Goal: Complete application form

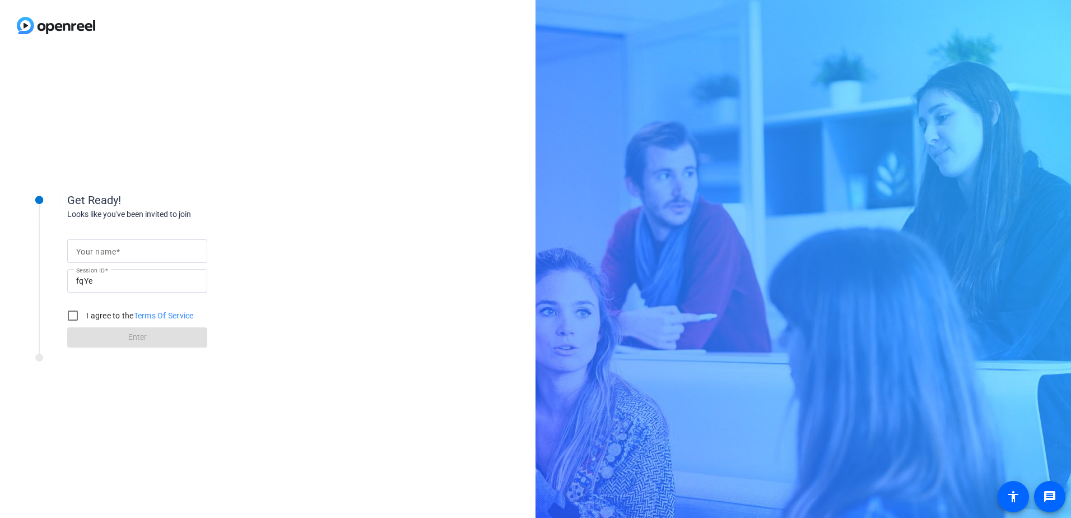
click at [88, 247] on mat-label "Your name" at bounding box center [96, 251] width 40 height 9
click at [88, 246] on input "Your name" at bounding box center [137, 250] width 122 height 13
type input "[PERSON_NAME]"
click at [76, 318] on input "I agree to the Terms Of Service" at bounding box center [73, 315] width 22 height 22
checkbox input "true"
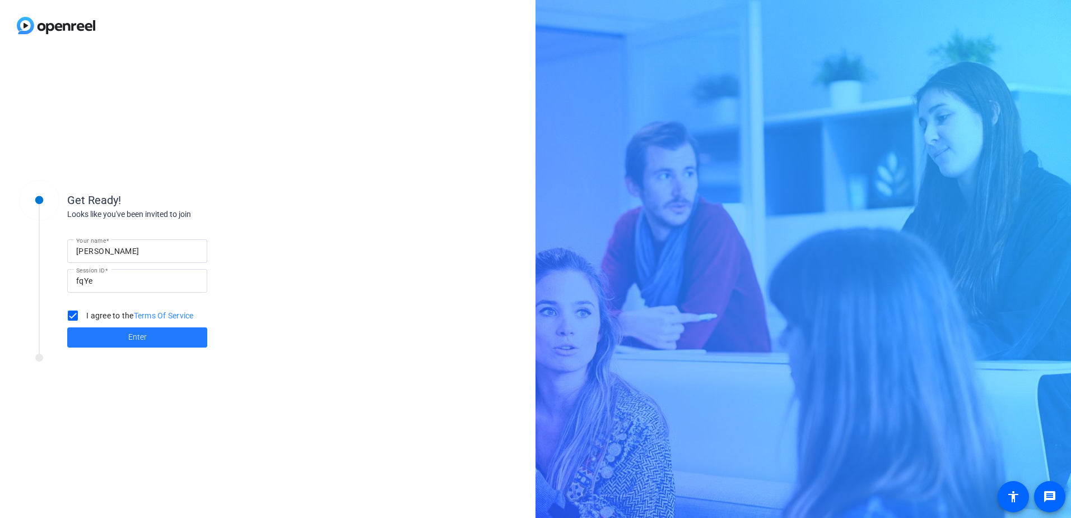
click at [141, 337] on span "Enter" at bounding box center [137, 337] width 18 height 12
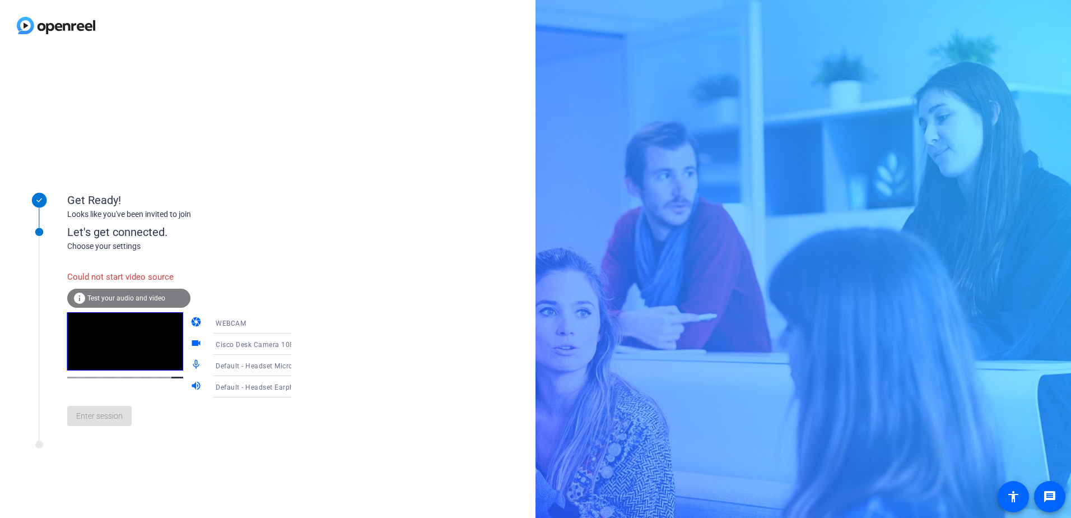
click at [300, 344] on icon at bounding box center [303, 344] width 6 height 3
click at [281, 344] on div at bounding box center [535, 259] width 1071 height 518
click at [300, 344] on icon at bounding box center [303, 344] width 6 height 3
click at [253, 402] on span "Integrated Webcam (1bcf:28d2)" at bounding box center [243, 408] width 87 height 27
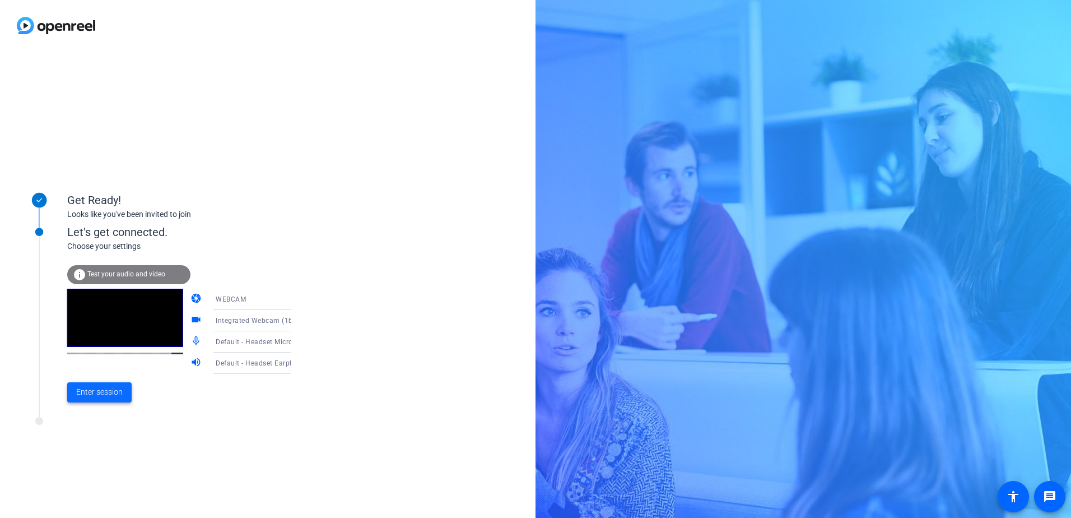
click at [92, 392] on span "Enter session" at bounding box center [99, 392] width 46 height 12
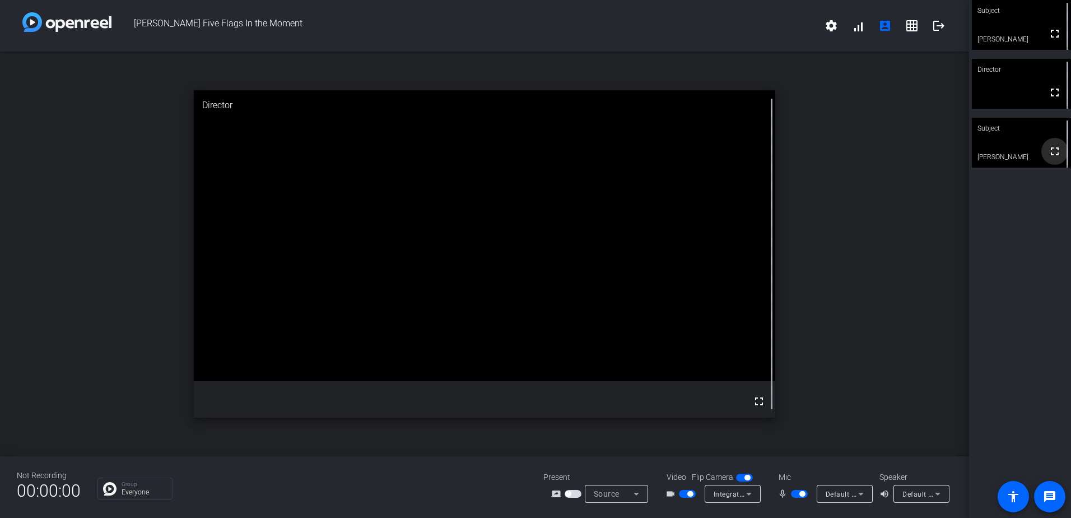
click at [1048, 156] on mat-icon "fullscreen" at bounding box center [1054, 150] width 13 height 13
